Goal: Information Seeking & Learning: Learn about a topic

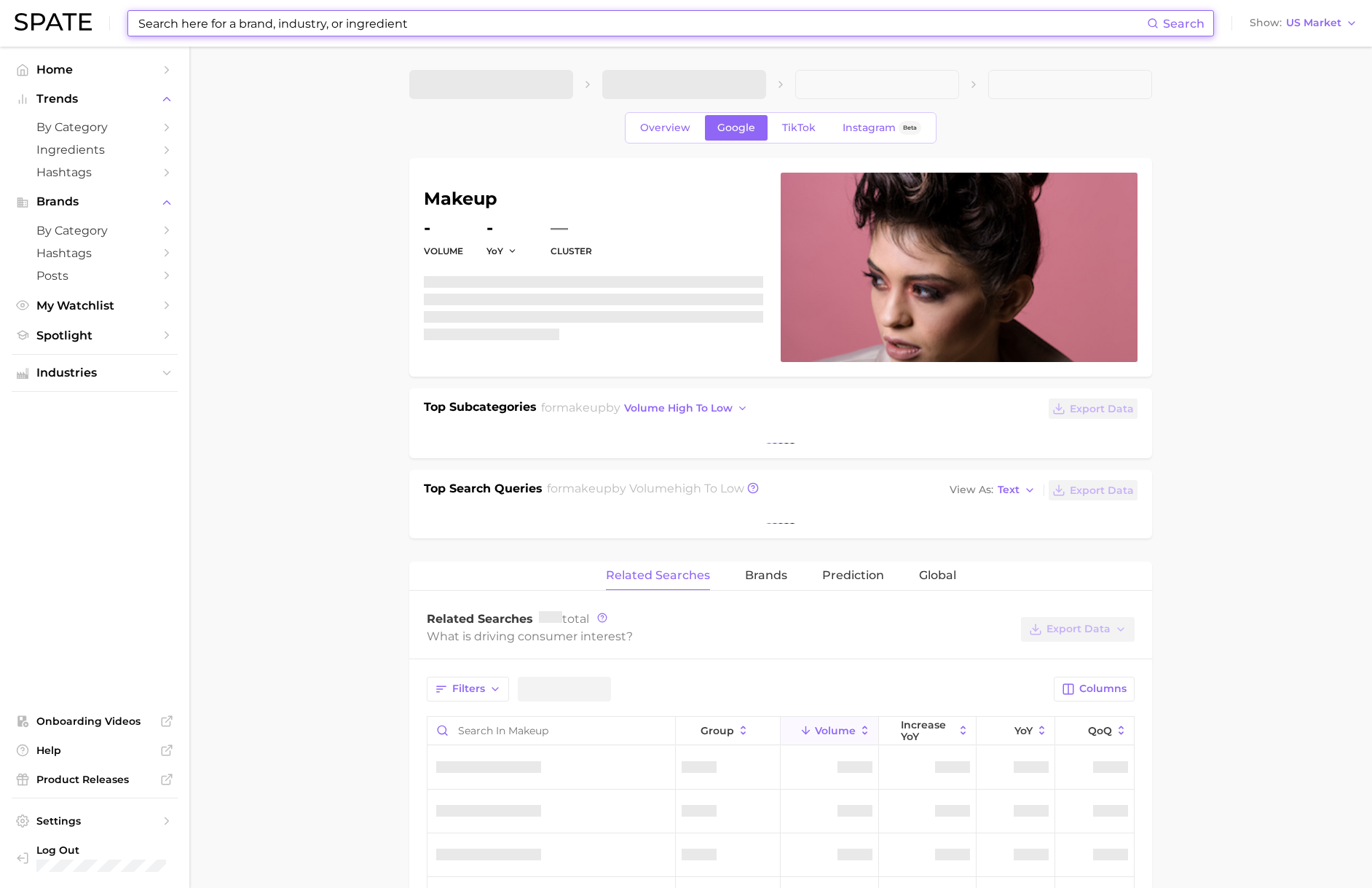
click at [279, 25] on input at bounding box center [642, 23] width 1010 height 25
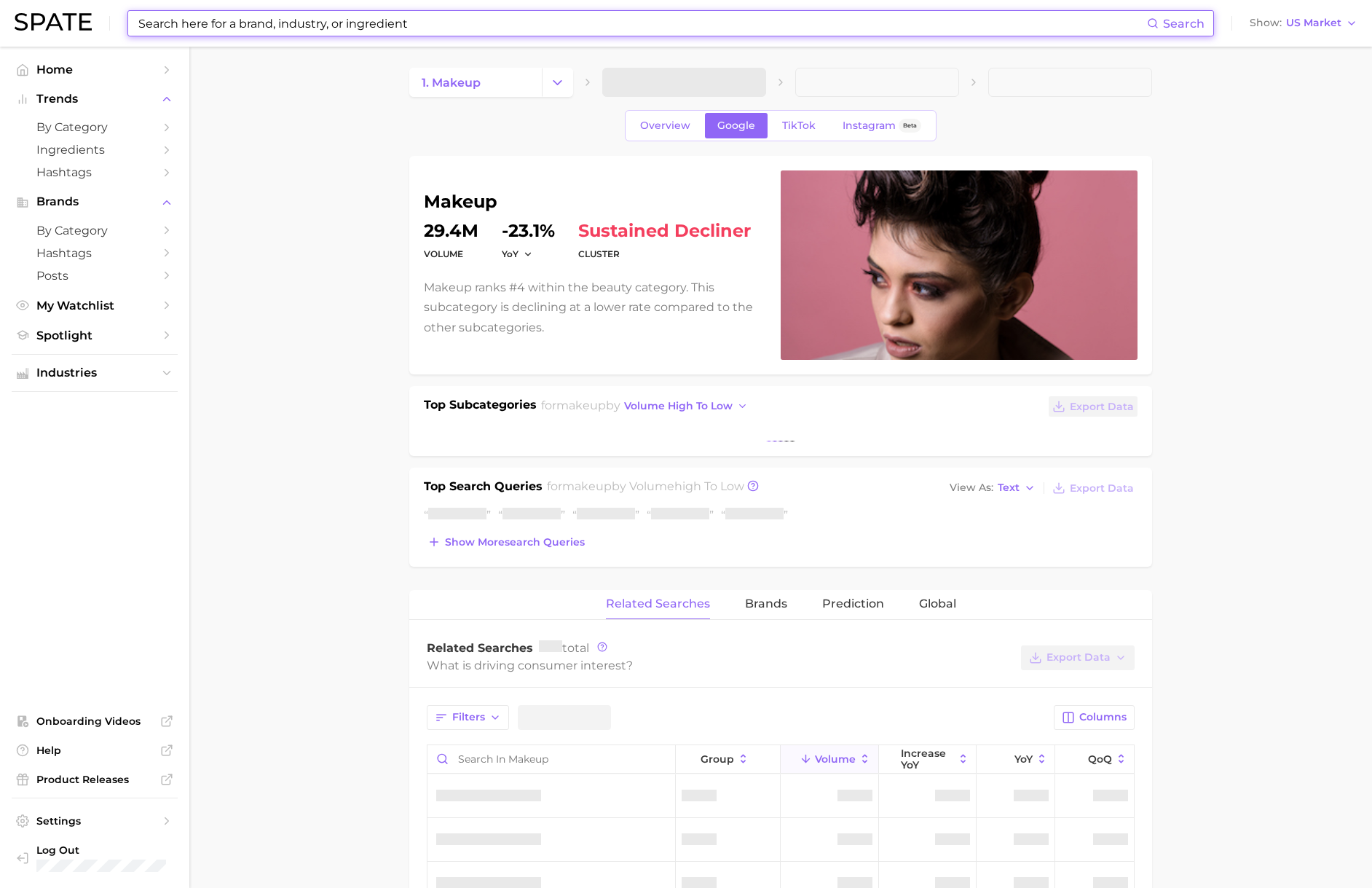
scroll to position [3, 0]
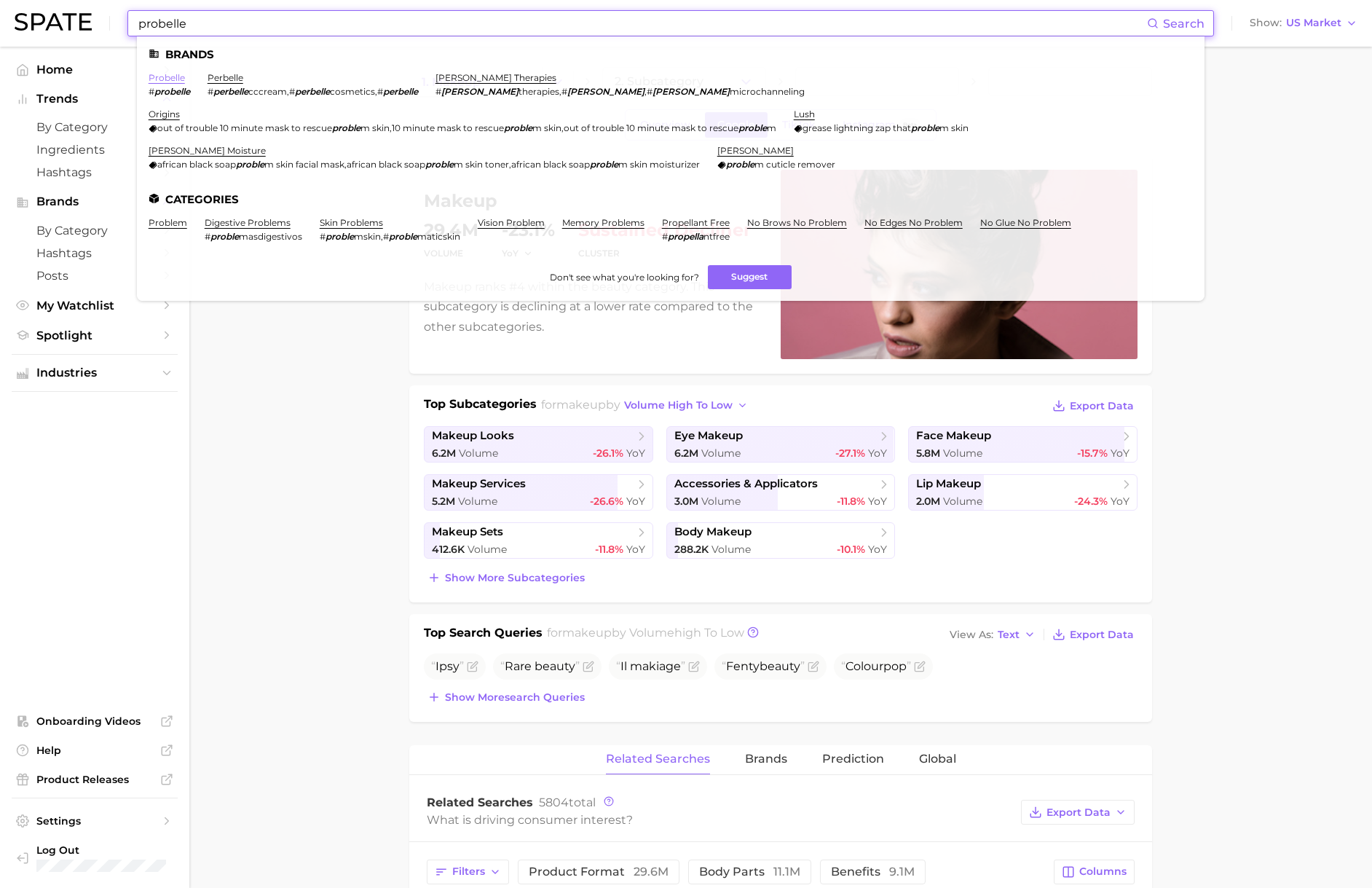
type input "probelle"
click at [168, 79] on link "probelle" at bounding box center [167, 77] width 37 height 11
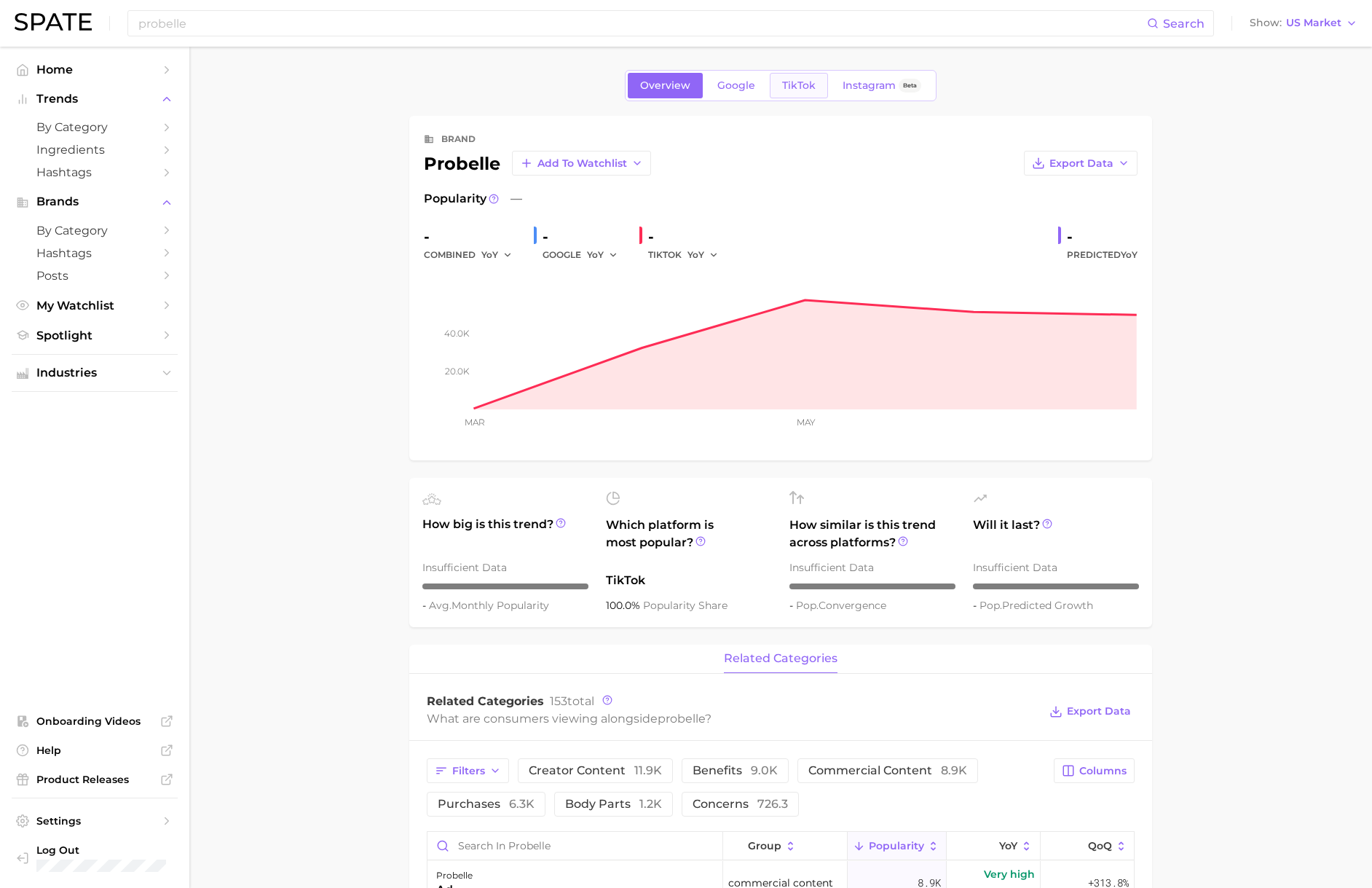
click at [802, 86] on span "TikTok" at bounding box center [799, 85] width 33 height 12
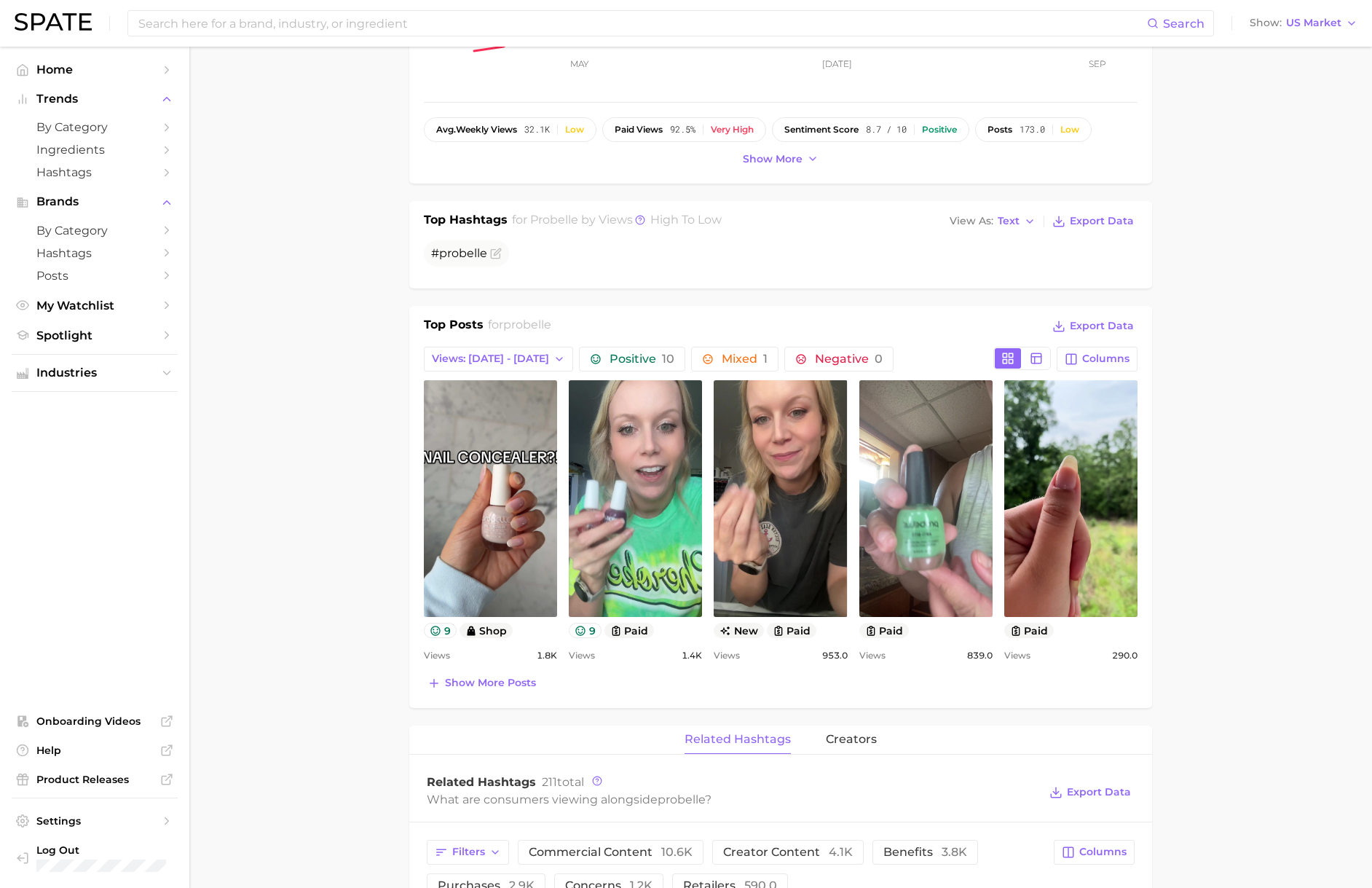
scroll to position [357, 0]
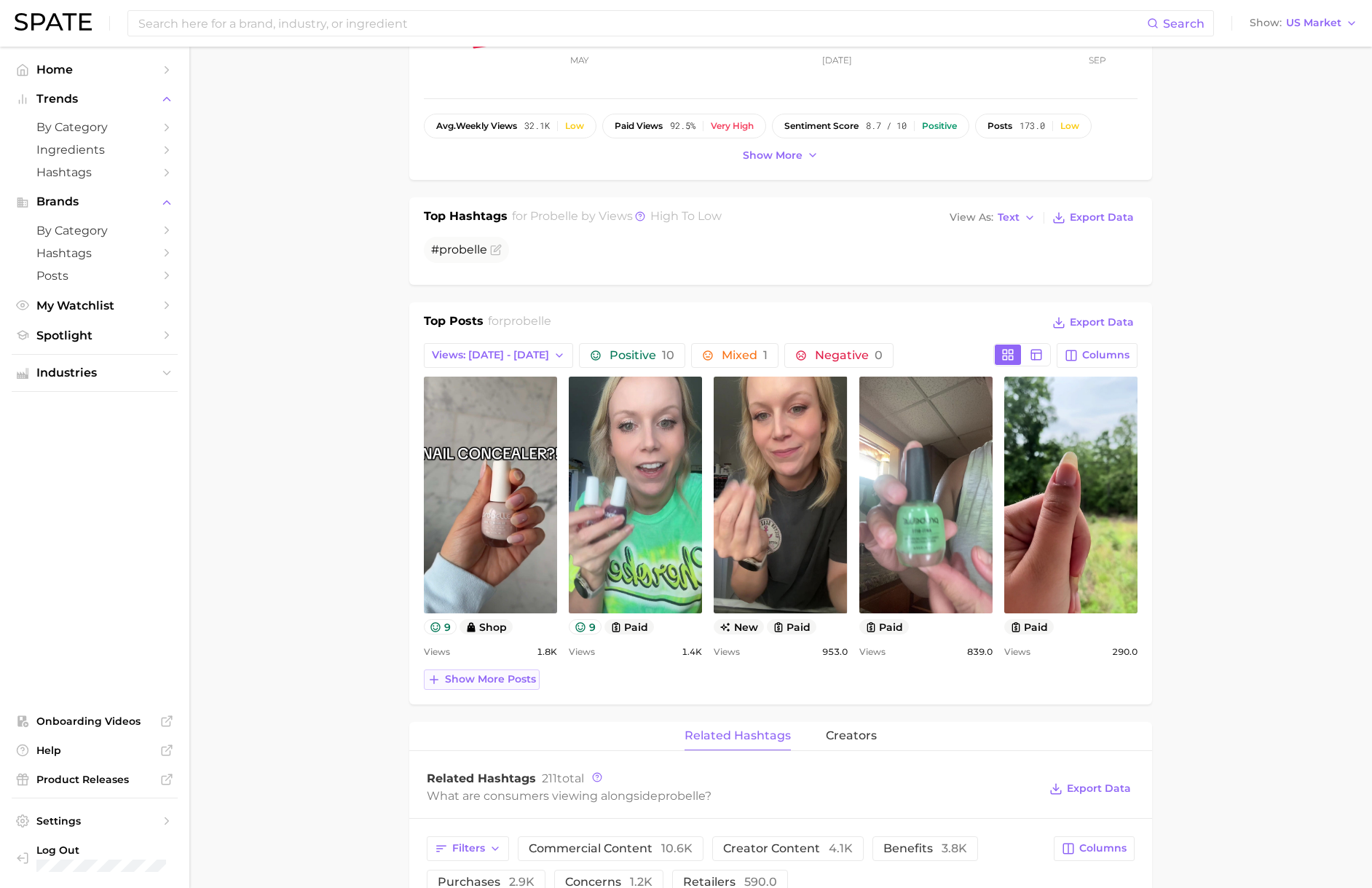
click at [487, 682] on span "Show more posts" at bounding box center [490, 679] width 91 height 12
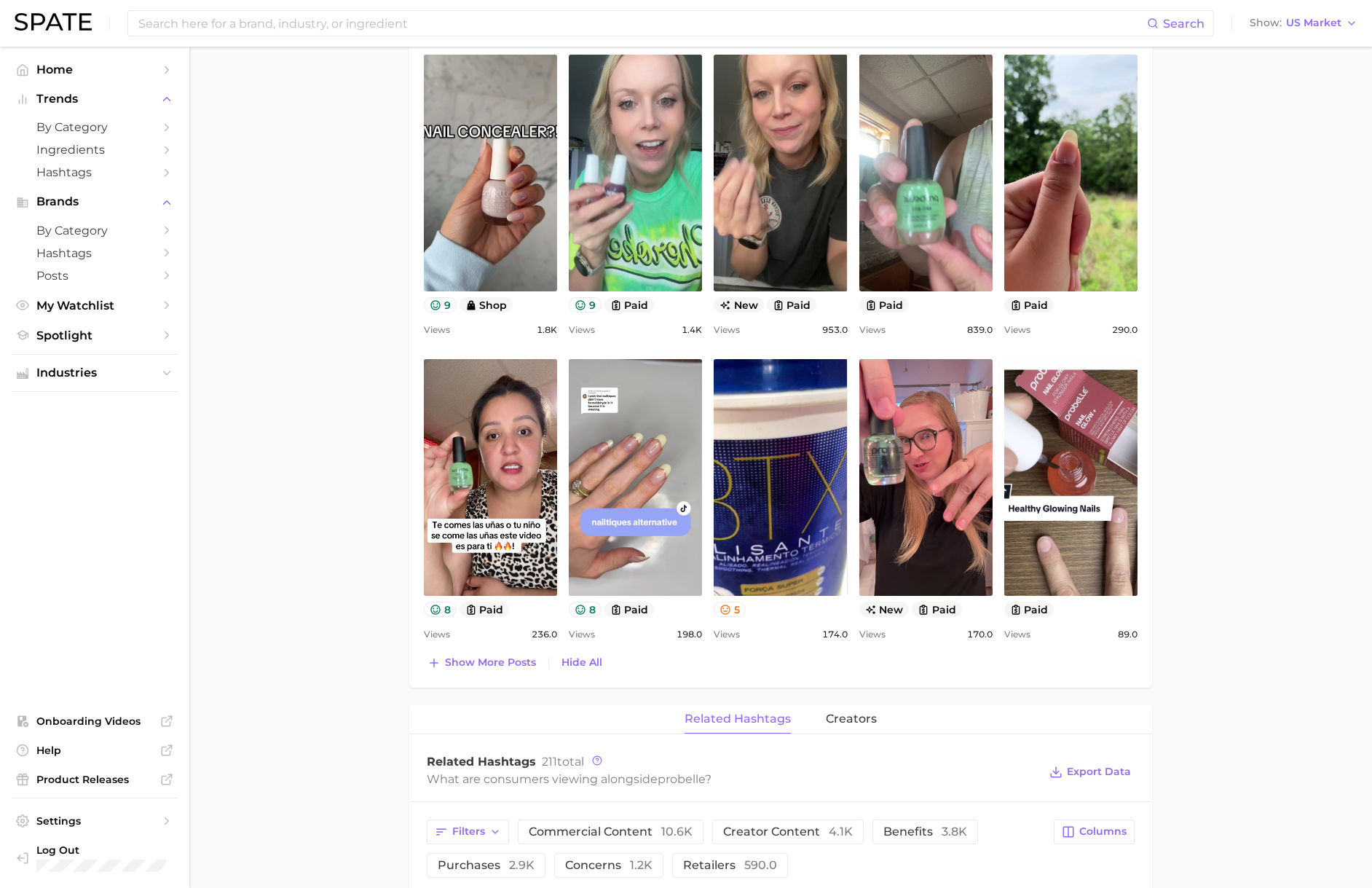
scroll to position [687, 0]
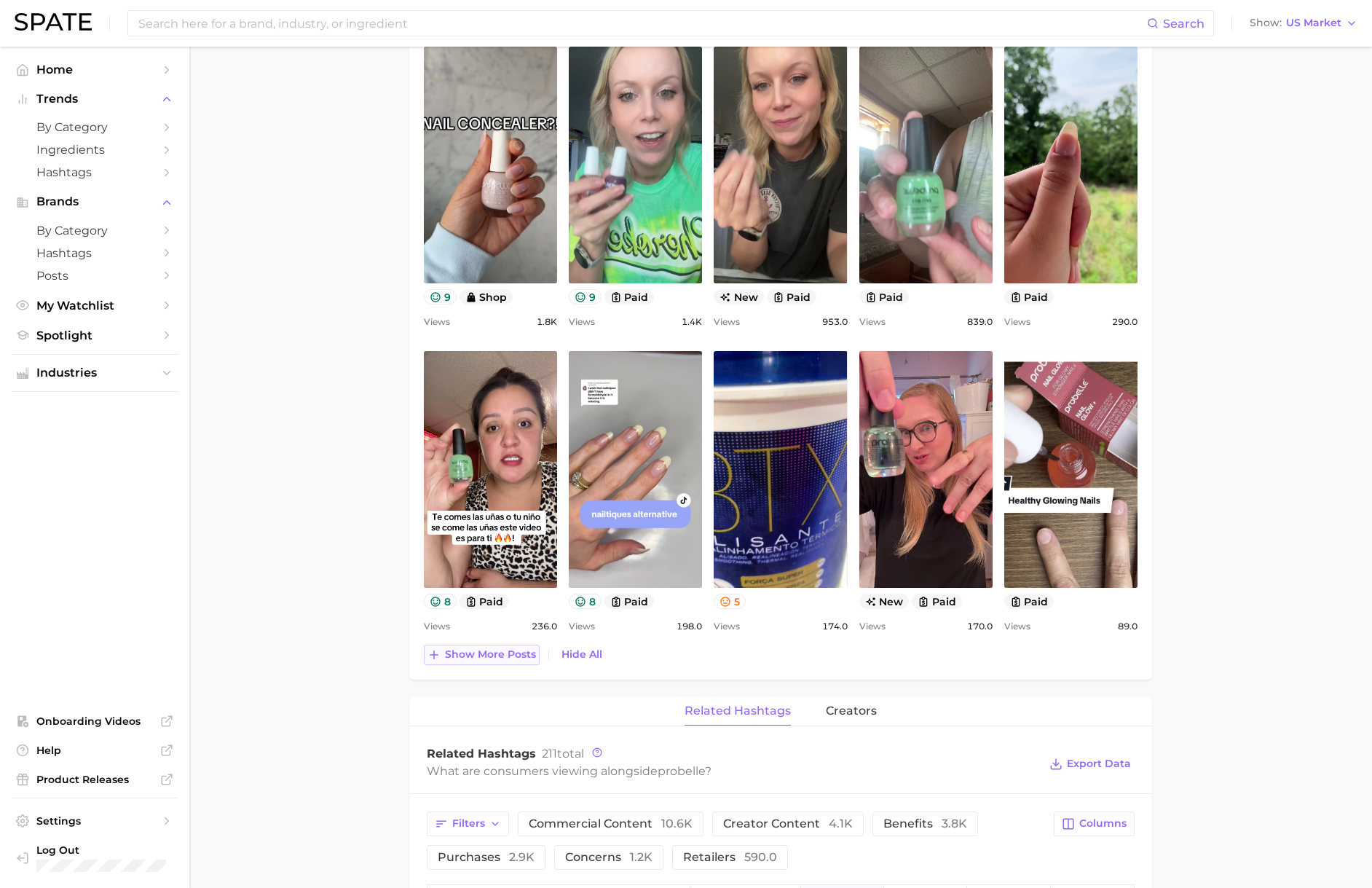
click at [499, 659] on span "Show more posts" at bounding box center [490, 654] width 91 height 12
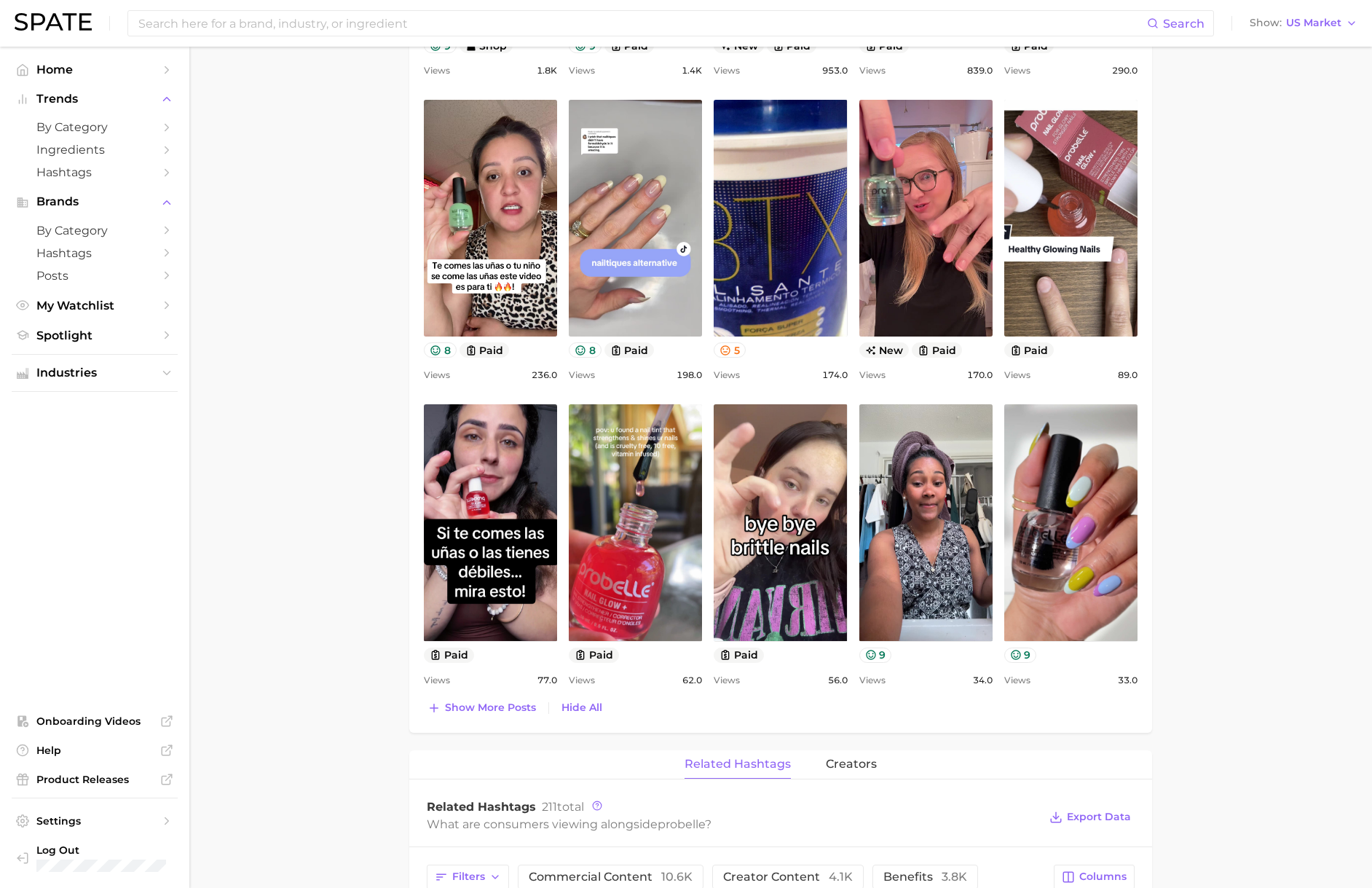
scroll to position [940, 0]
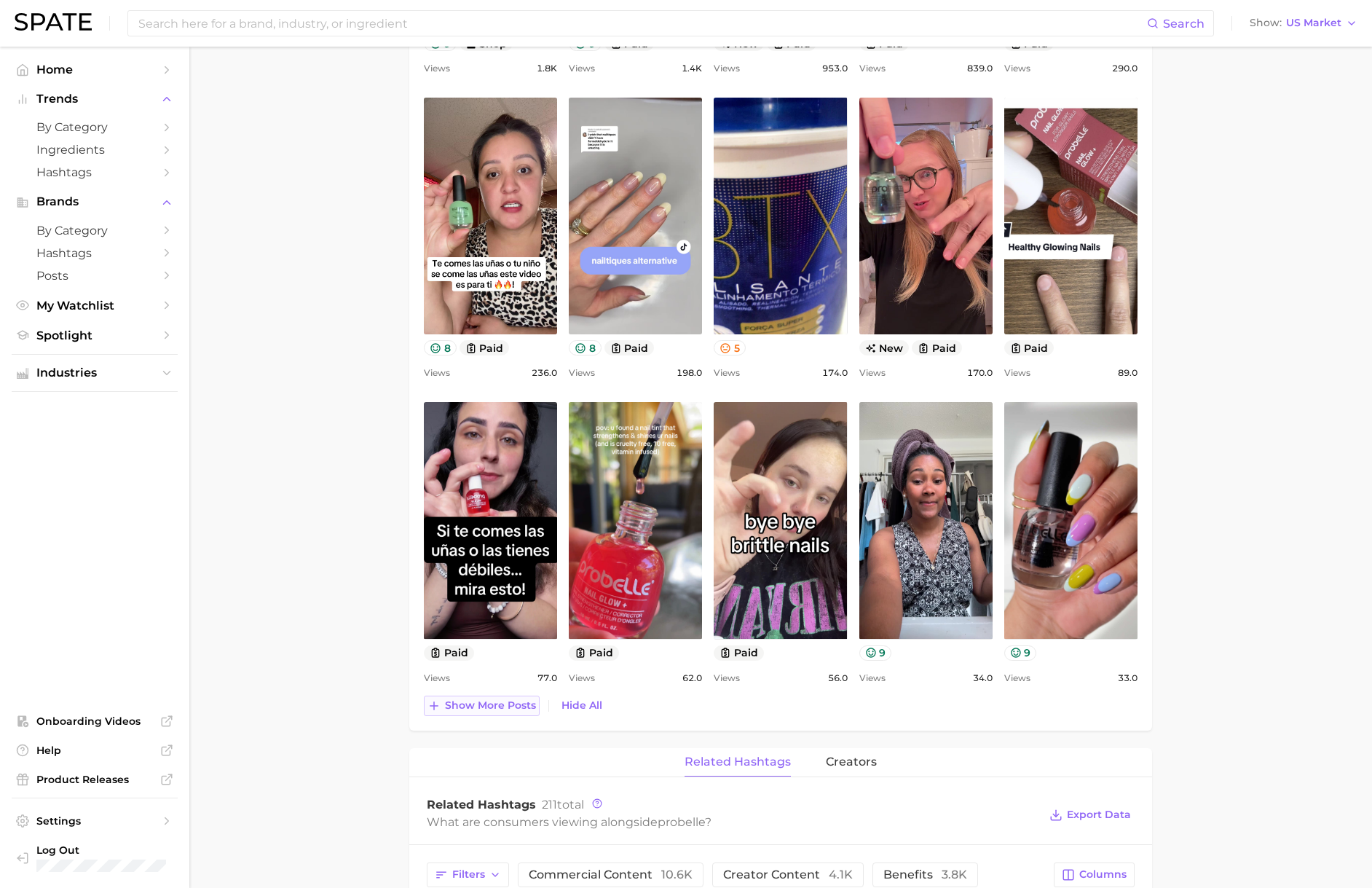
click at [475, 697] on button "Show more posts" at bounding box center [481, 706] width 116 height 21
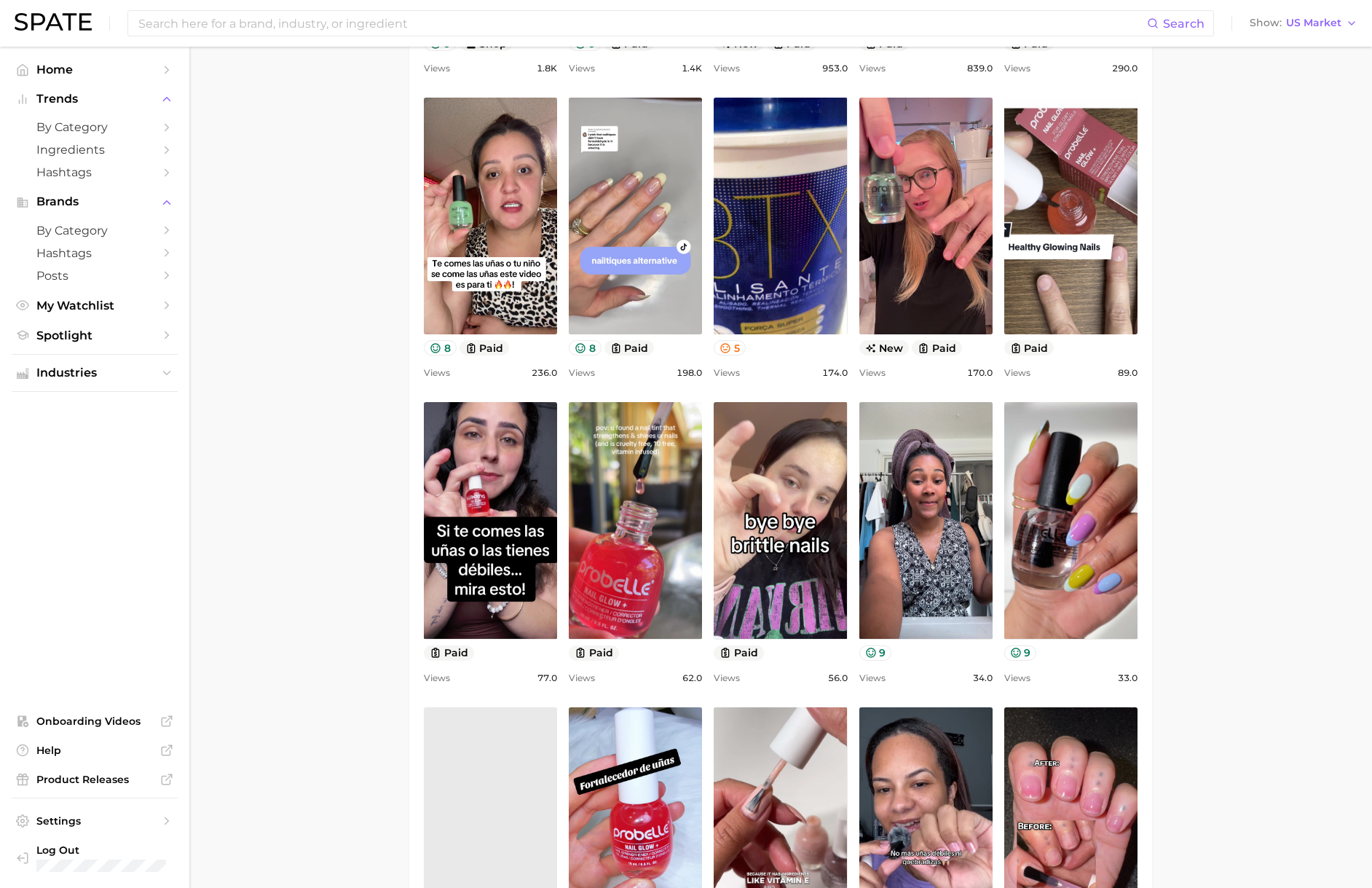
scroll to position [983, 0]
